Goal: Task Accomplishment & Management: Manage account settings

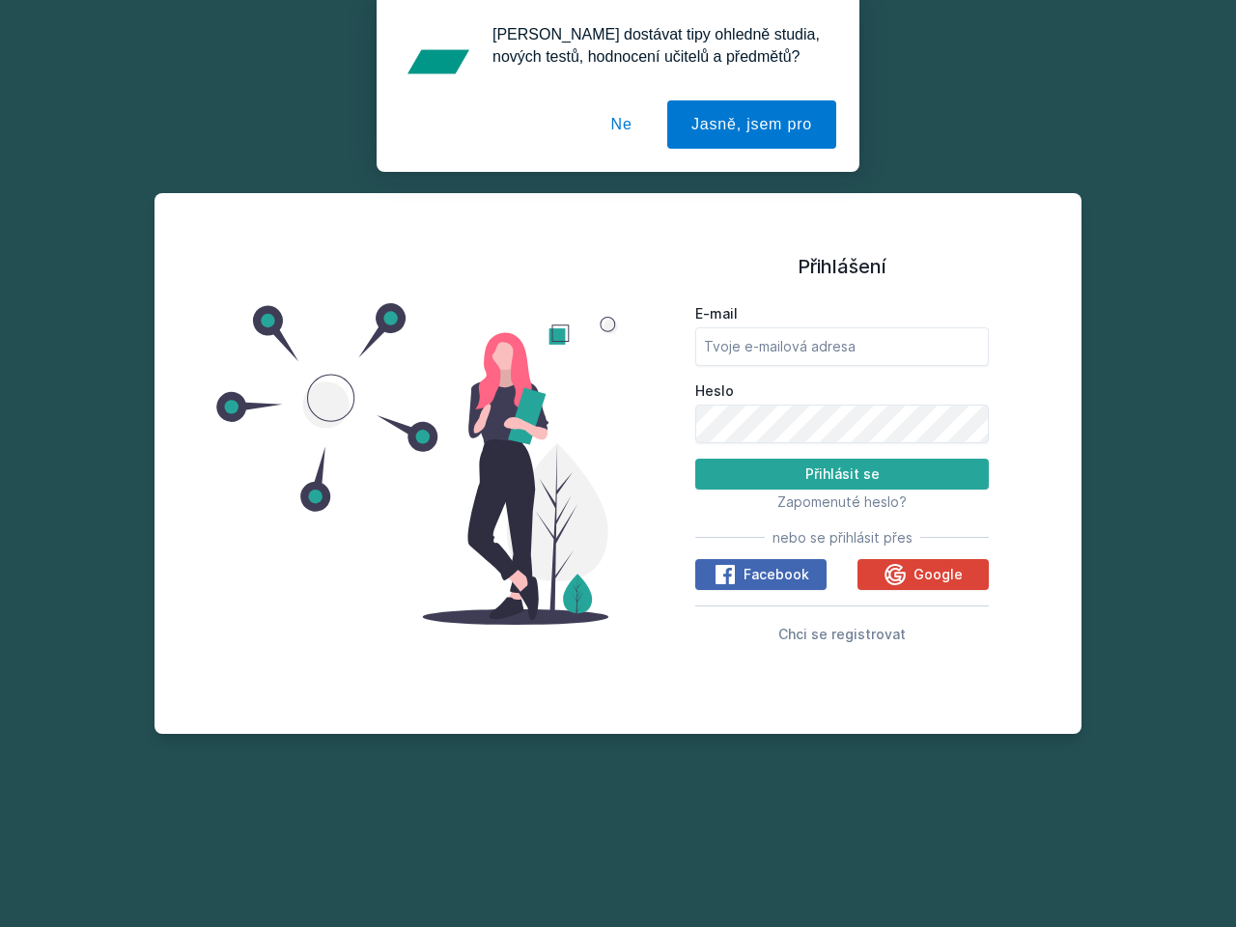
click at [842, 501] on span "Zapomenuté heslo?" at bounding box center [841, 501] width 129 height 16
click at [761, 574] on span "Facebook" at bounding box center [776, 574] width 66 height 19
click at [726, 574] on icon at bounding box center [724, 574] width 23 height 23
click at [923, 574] on span "Google" at bounding box center [937, 574] width 49 height 19
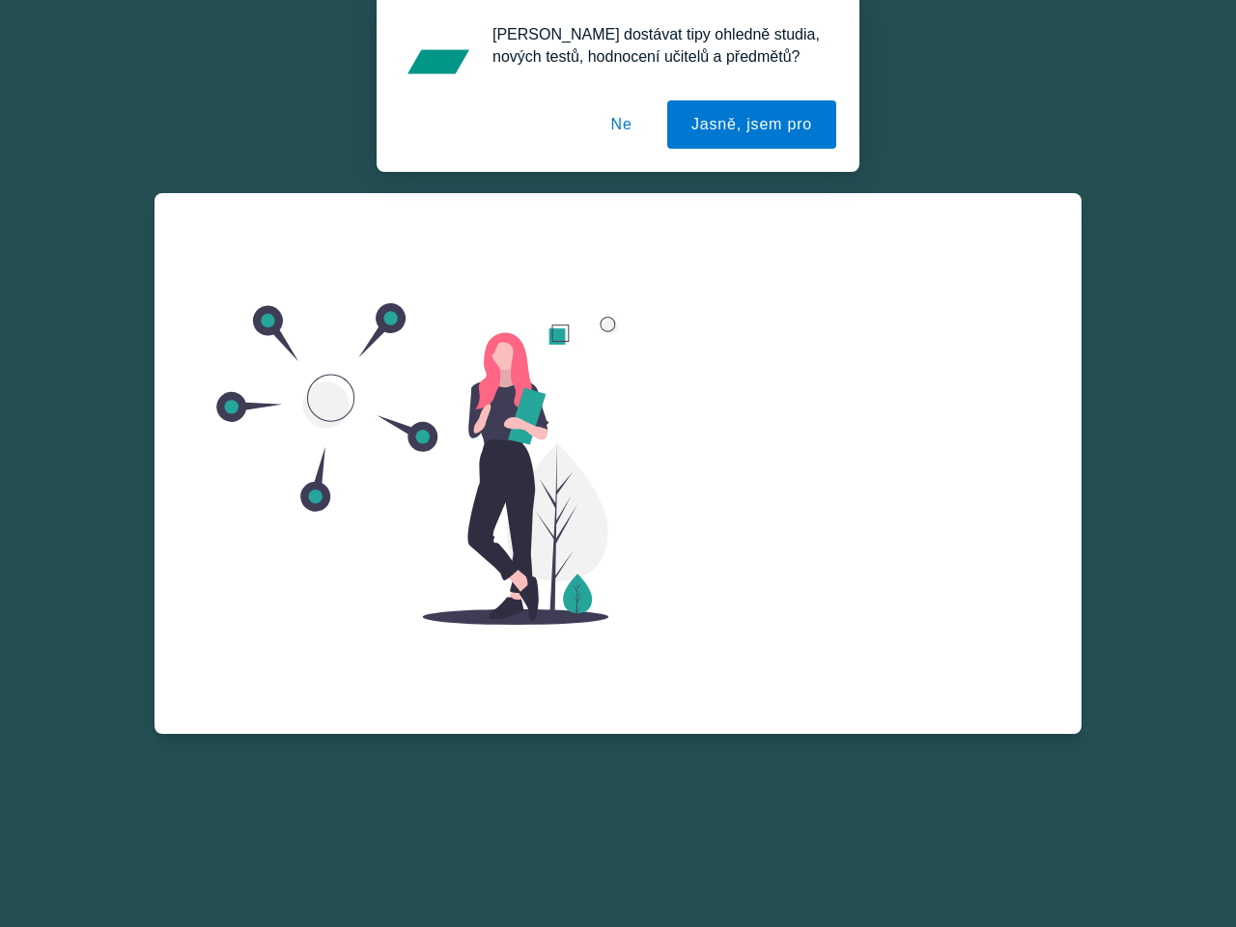
click at [897, 586] on icon at bounding box center [894, 596] width 21 height 21
click at [842, 633] on div "Zapomenuté heslo E-mail Zažádat o obnovu hesla Vzpomněl jsem si na heslo" at bounding box center [841, 424] width 293 height 463
click at [754, 125] on button "Jasně, jsem pro" at bounding box center [751, 124] width 169 height 48
click at [627, 125] on button "Ne" at bounding box center [622, 124] width 70 height 48
